Goal: Download file/media

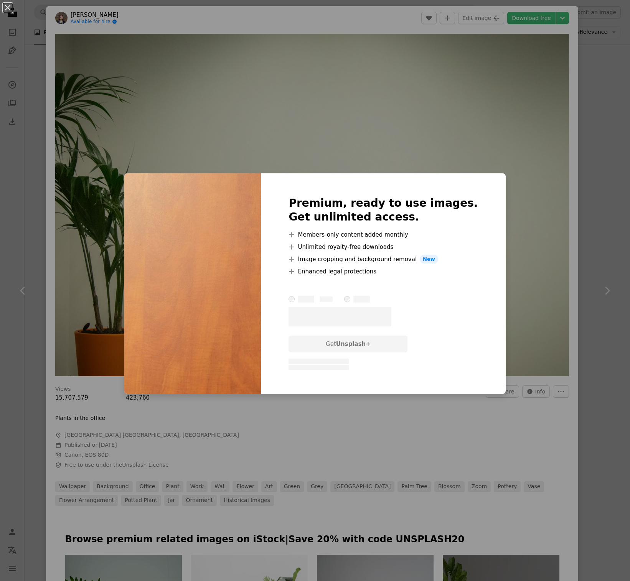
scroll to position [2973, 0]
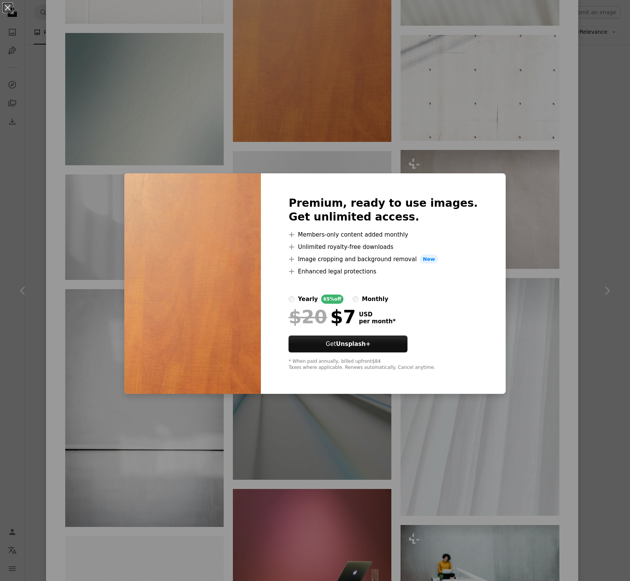
click at [522, 209] on div "An X shape Premium, ready to use images. Get unlimited access. A plus sign Memb…" at bounding box center [315, 290] width 630 height 581
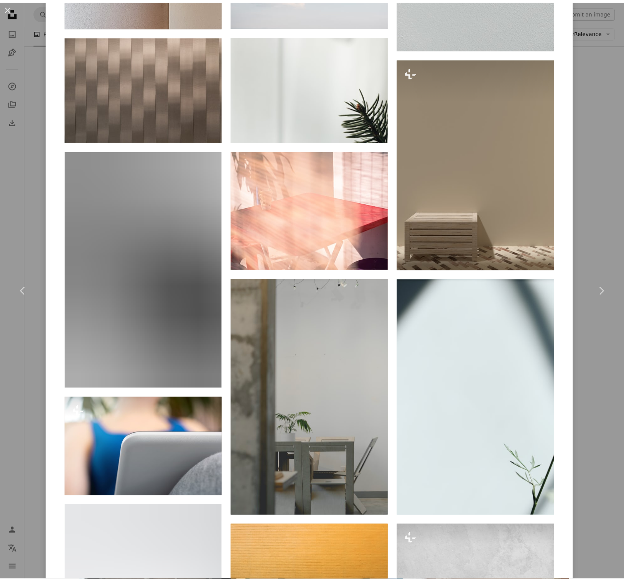
scroll to position [11113, 0]
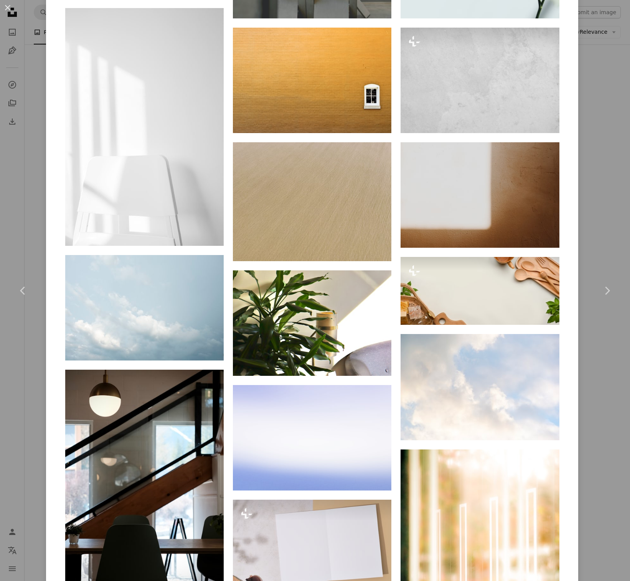
click at [600, 94] on div "An X shape Chevron left Chevron right [PERSON_NAME] Available for hire A checkm…" at bounding box center [315, 290] width 630 height 581
